Goal: Task Accomplishment & Management: Manage account settings

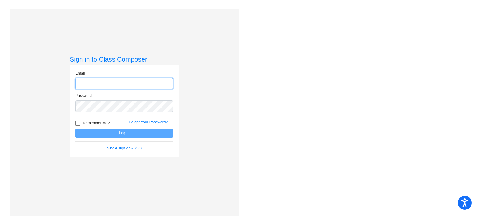
type input "[EMAIL_ADDRESS][DOMAIN_NAME]"
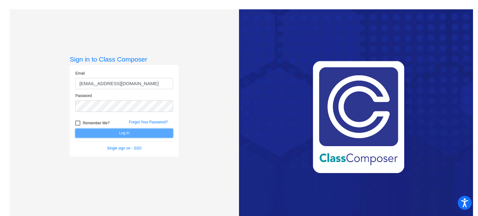
click at [114, 133] on button "Log In" at bounding box center [124, 133] width 98 height 9
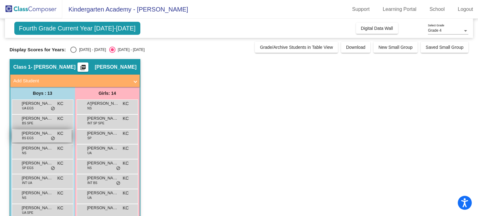
click at [40, 133] on span "[PERSON_NAME]" at bounding box center [37, 133] width 31 height 6
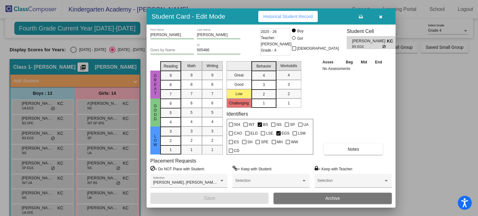
click at [420, 146] on div at bounding box center [239, 108] width 478 height 216
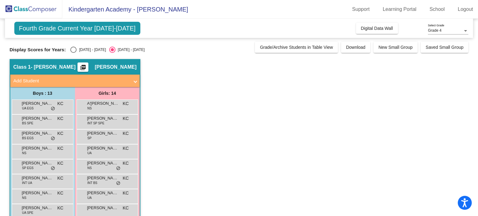
click at [420, 146] on app-classroom "Class 1 - [PERSON_NAME] picture_as_pdf [PERSON_NAME] Add Student First Name Las…" at bounding box center [239, 188] width 459 height 259
click at [72, 49] on div "Select an option" at bounding box center [73, 50] width 6 height 6
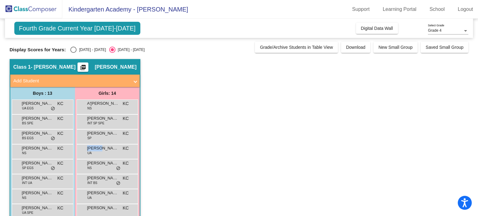
click at [73, 53] on input "[DATE] - [DATE]" at bounding box center [73, 53] width 0 height 0
radio input "true"
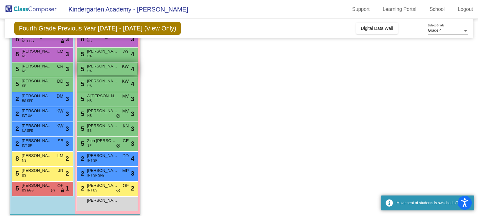
scroll to position [102, 0]
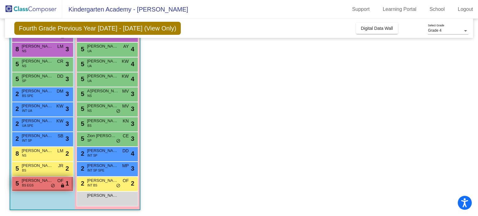
click at [35, 182] on span "[PERSON_NAME]" at bounding box center [37, 181] width 31 height 6
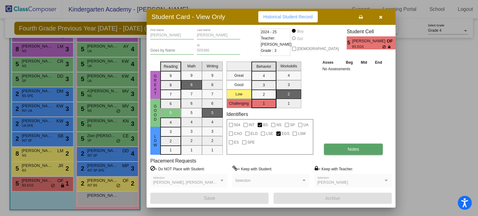
click at [342, 147] on button "Notes" at bounding box center [353, 149] width 59 height 11
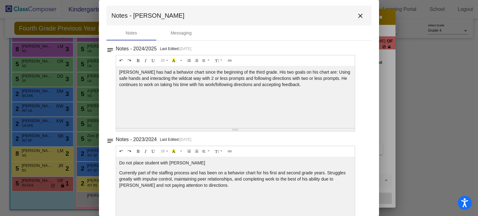
scroll to position [0, 0]
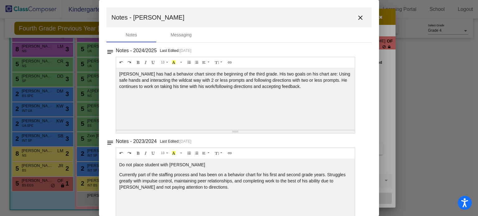
click at [358, 16] on mat-icon "close" at bounding box center [359, 17] width 7 height 7
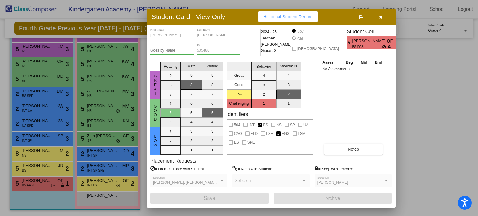
click at [379, 18] on icon "button" at bounding box center [380, 17] width 3 height 4
